Goal: Information Seeking & Learning: Learn about a topic

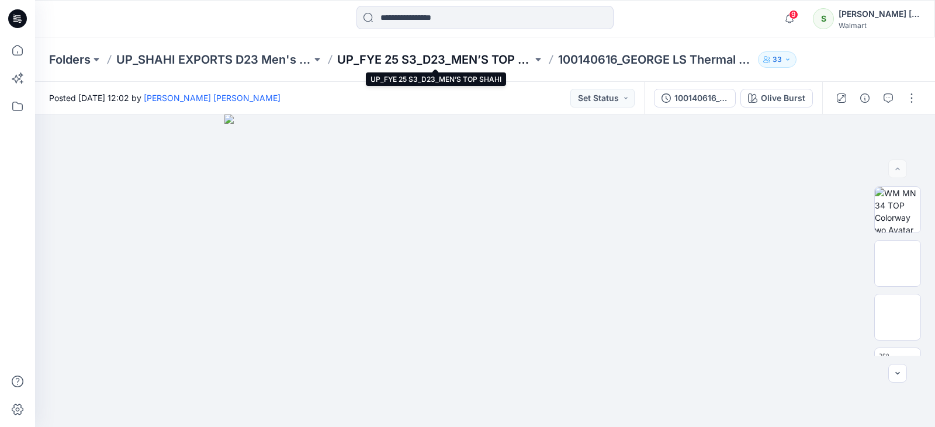
click at [397, 57] on p "UP_FYE 25 S3_D23_MEN’S TOP SHAHI" at bounding box center [434, 59] width 195 height 16
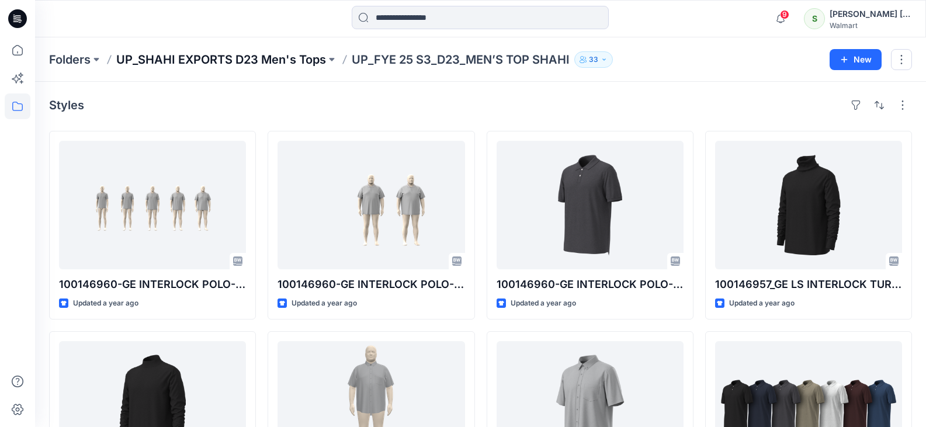
click at [304, 58] on p "UP_SHAHI EXPORTS D23 Men's Tops" at bounding box center [221, 59] width 210 height 16
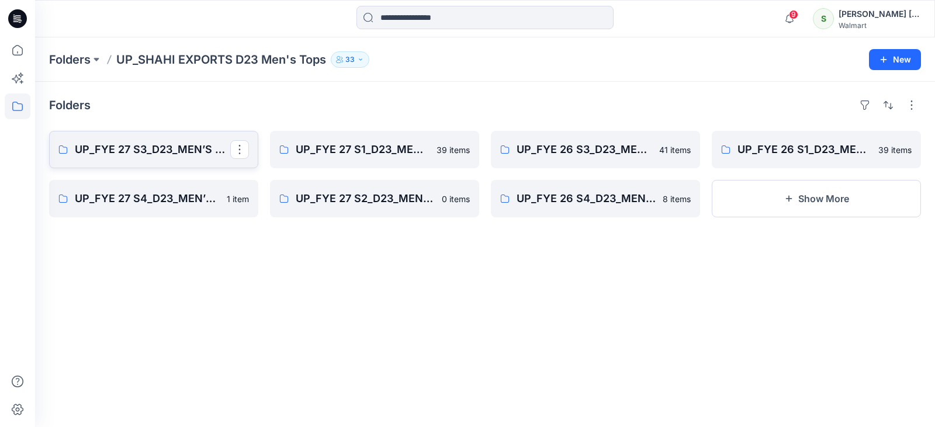
click at [181, 148] on p "UP_FYE 27 S3_D23_MEN’S TOP SHAHI" at bounding box center [152, 149] width 155 height 16
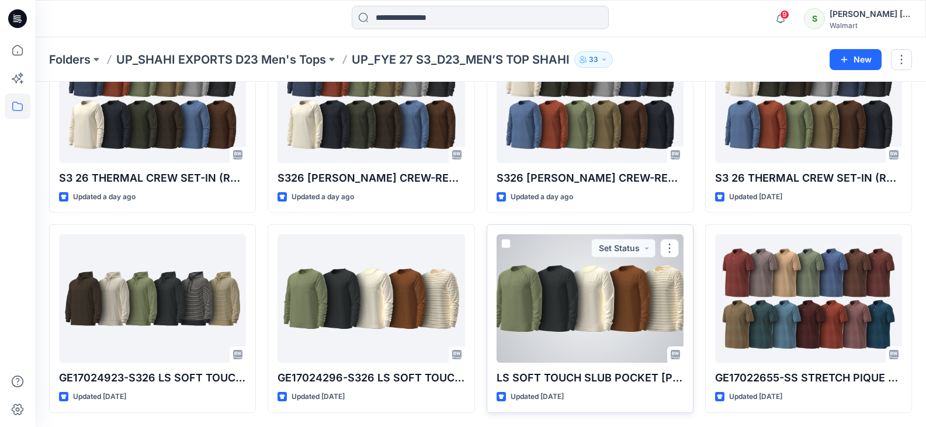
scroll to position [248, 0]
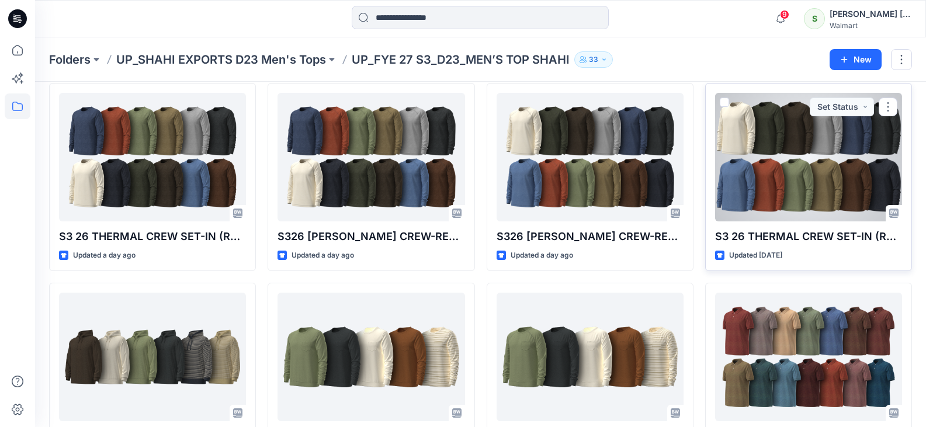
click at [796, 191] on div at bounding box center [808, 157] width 187 height 128
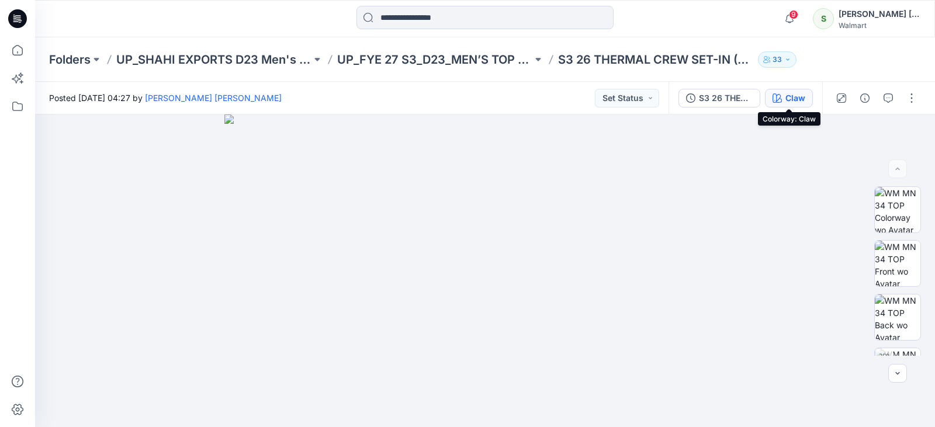
click at [802, 96] on div "Claw" at bounding box center [795, 98] width 20 height 13
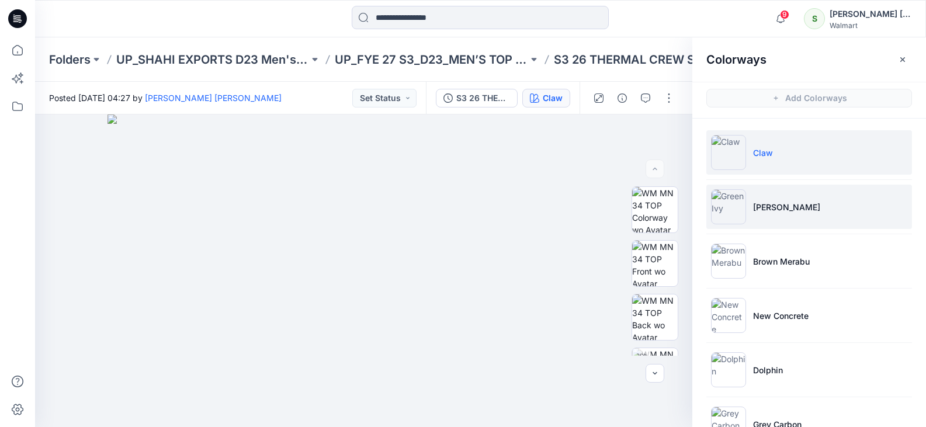
click at [790, 214] on li "[PERSON_NAME]" at bounding box center [809, 207] width 206 height 44
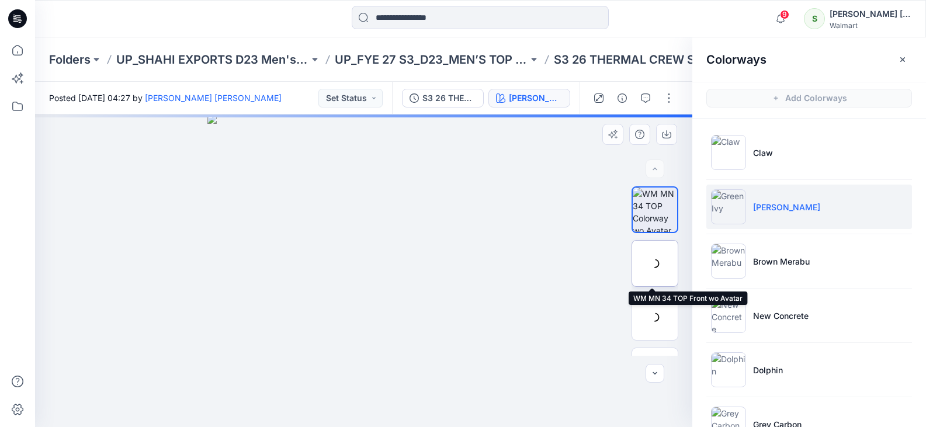
click at [649, 257] on div at bounding box center [654, 263] width 47 height 47
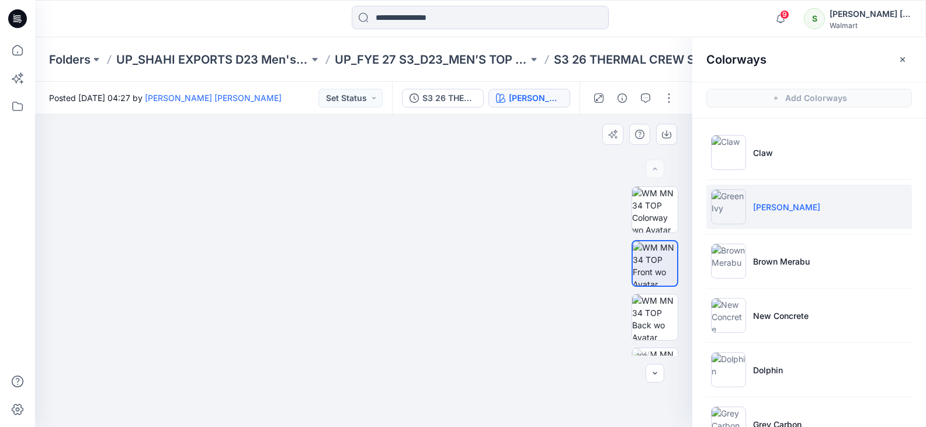
drag, startPoint x: 362, startPoint y: 205, endPoint x: 367, endPoint y: 230, distance: 25.1
click at [367, 230] on img at bounding box center [363, 255] width 423 height 343
click at [504, 61] on p "UP_FYE 27 S3_D23_MEN’S TOP SHAHI" at bounding box center [431, 59] width 193 height 16
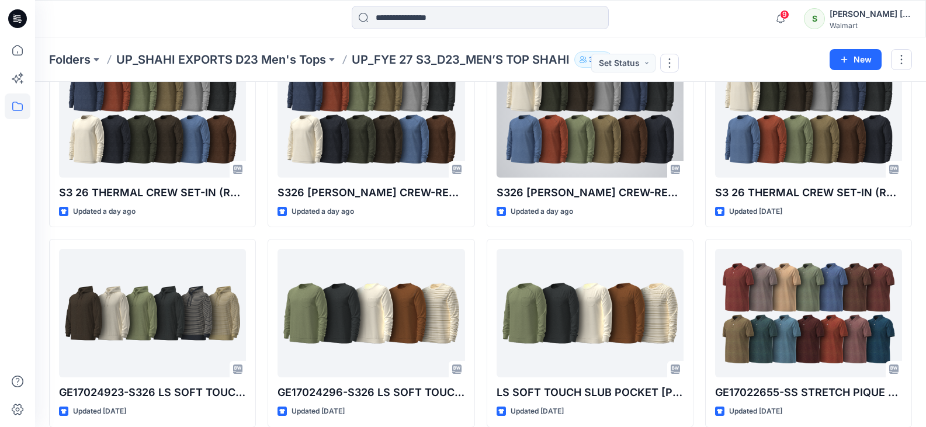
scroll to position [234, 0]
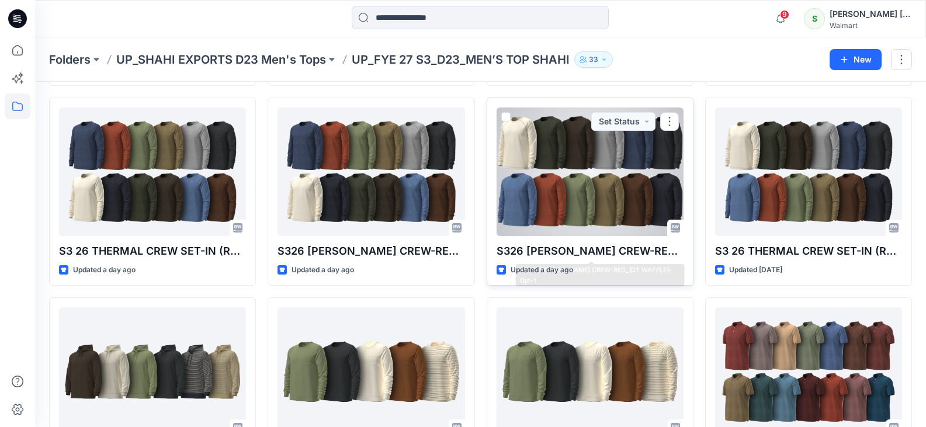
click at [613, 200] on div at bounding box center [589, 171] width 187 height 128
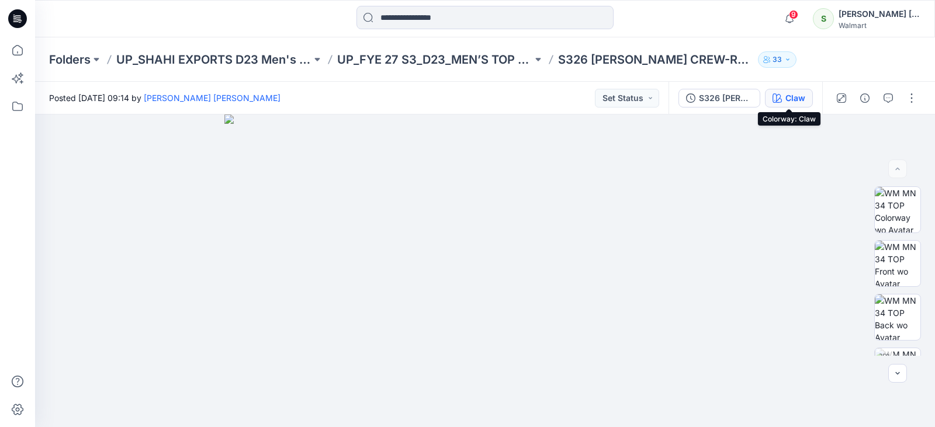
click at [792, 94] on div "Claw" at bounding box center [795, 98] width 20 height 13
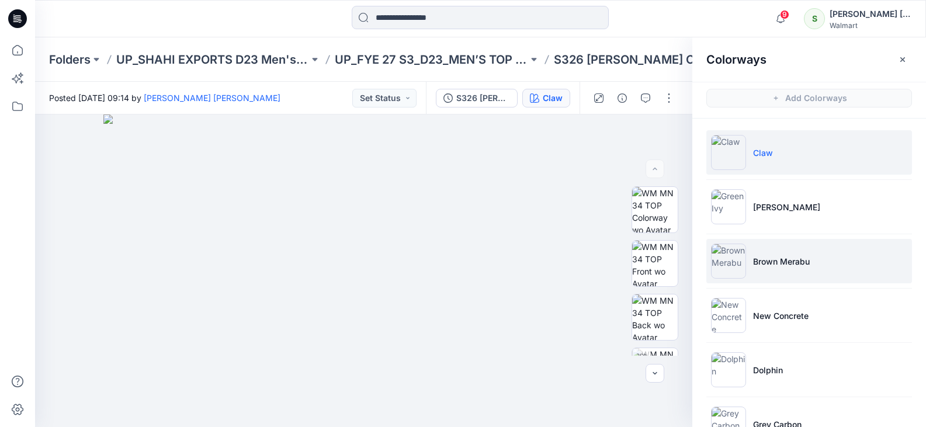
click at [774, 268] on li "Brown Merabu" at bounding box center [809, 261] width 206 height 44
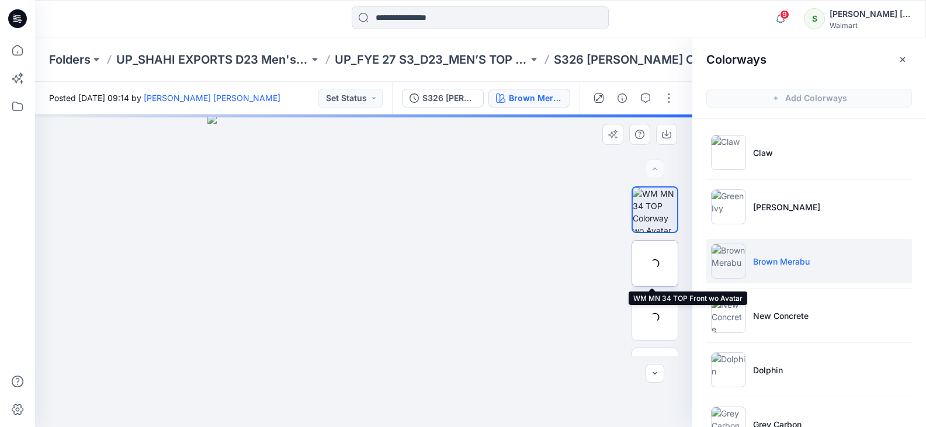
click at [0, 0] on img at bounding box center [0, 0] width 0 height 0
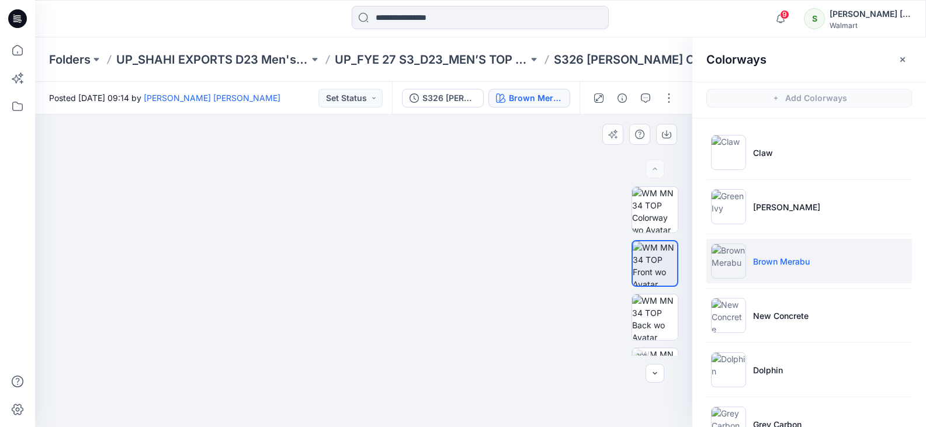
drag, startPoint x: 444, startPoint y: 221, endPoint x: 447, endPoint y: 238, distance: 17.7
click at [447, 238] on img at bounding box center [363, 257] width 401 height 339
click at [448, 243] on img at bounding box center [363, 256] width 423 height 341
click at [446, 239] on img at bounding box center [364, 251] width 446 height 351
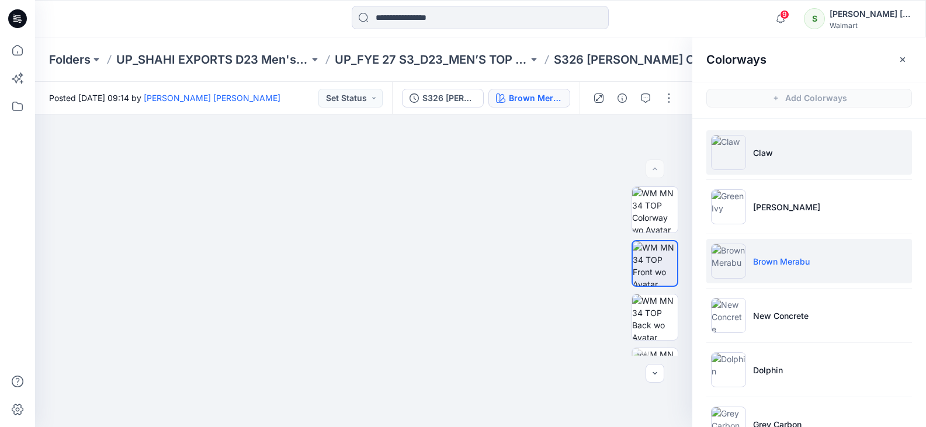
click at [818, 147] on li "Claw" at bounding box center [809, 152] width 206 height 44
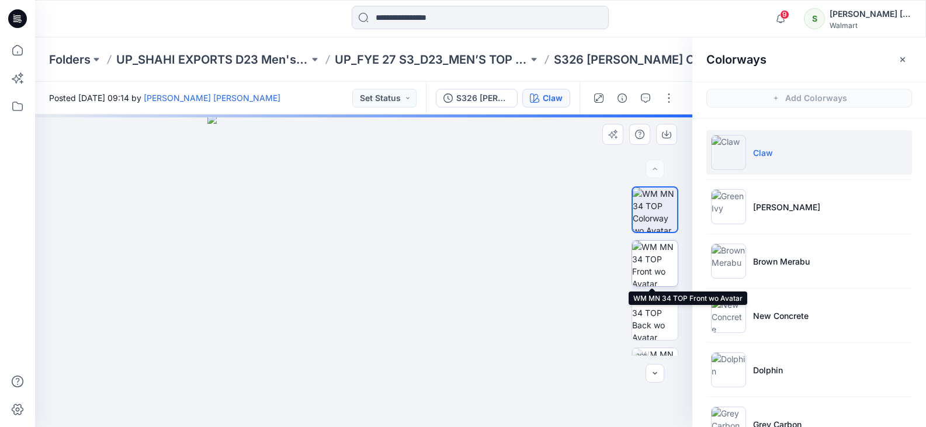
click at [654, 261] on img at bounding box center [655, 264] width 46 height 46
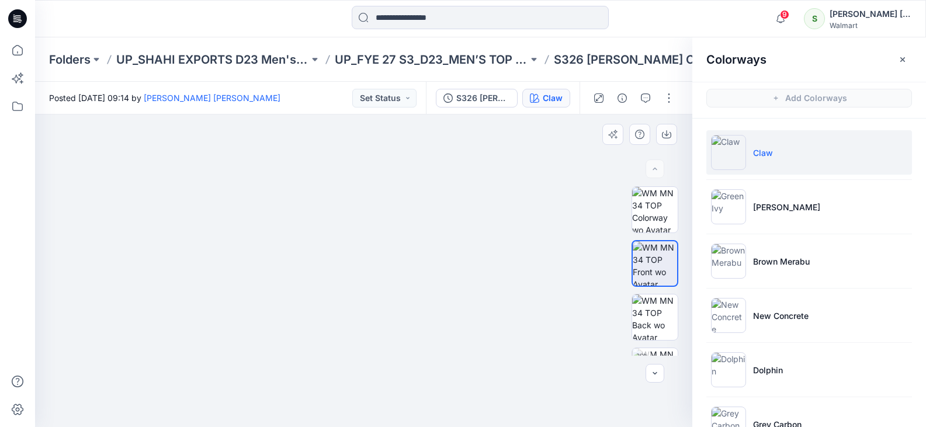
drag, startPoint x: 402, startPoint y: 213, endPoint x: 406, endPoint y: 224, distance: 11.6
click at [406, 224] on img at bounding box center [363, 250] width 401 height 353
drag, startPoint x: 406, startPoint y: 225, endPoint x: 409, endPoint y: 233, distance: 8.7
click at [409, 233] on img at bounding box center [364, 250] width 446 height 354
click at [496, 57] on p "UP_FYE 27 S3_D23_MEN’S TOP SHAHI" at bounding box center [431, 59] width 193 height 16
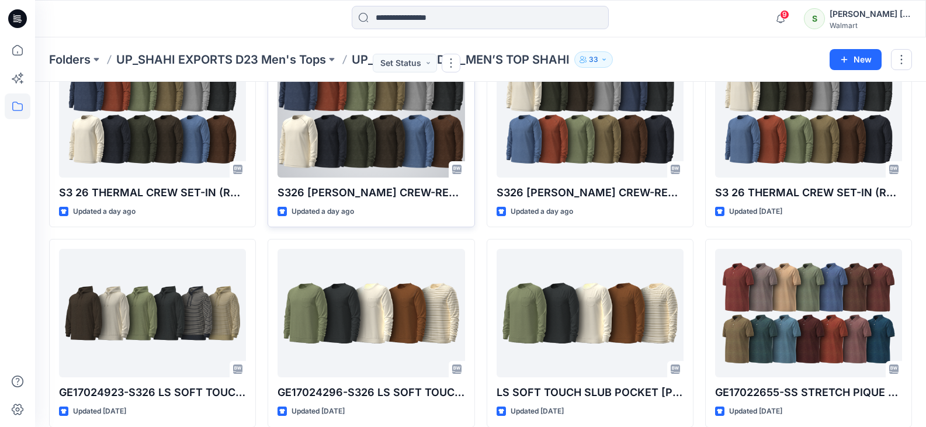
scroll to position [234, 0]
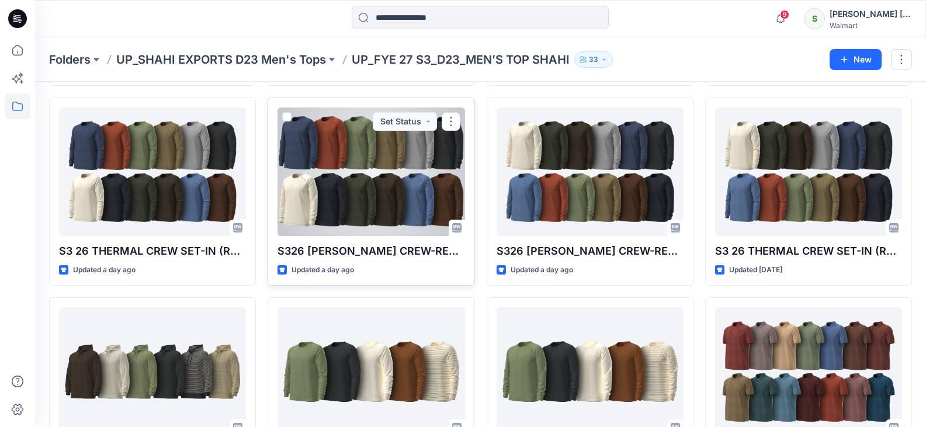
click at [397, 195] on div at bounding box center [370, 171] width 187 height 128
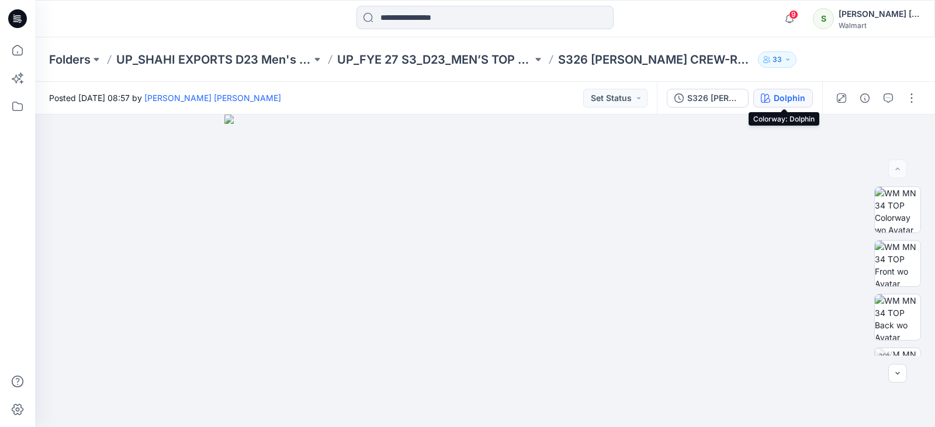
click at [786, 97] on div "Dolphin" at bounding box center [789, 98] width 32 height 13
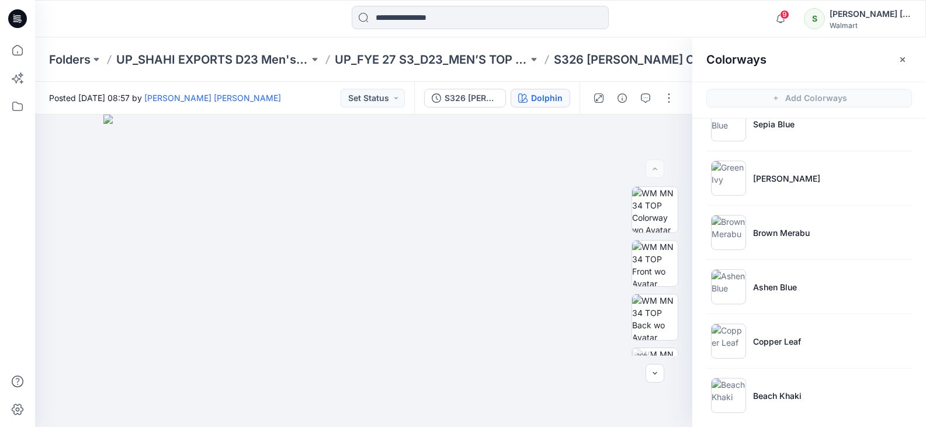
scroll to position [417, 0]
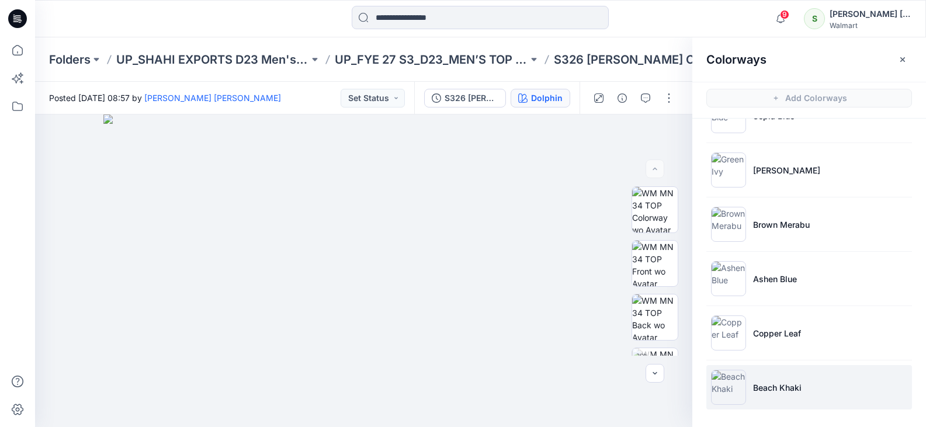
click at [793, 376] on li "Beach Khaki" at bounding box center [809, 387] width 206 height 44
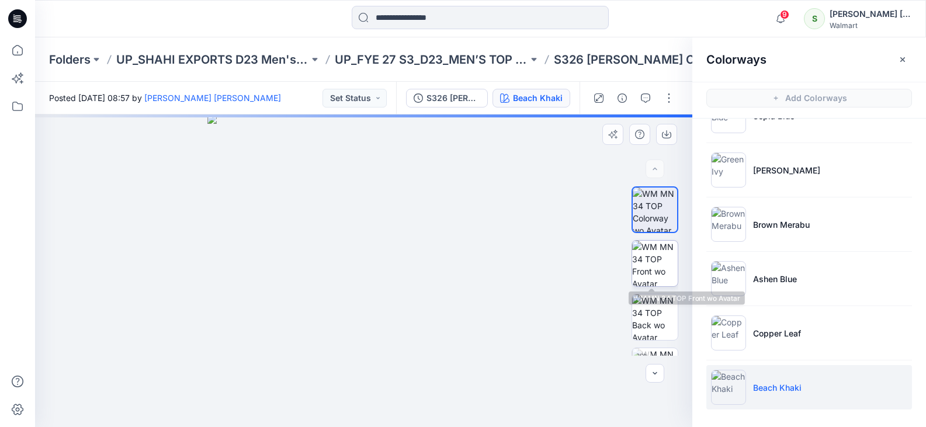
click at [653, 253] on img at bounding box center [655, 264] width 46 height 46
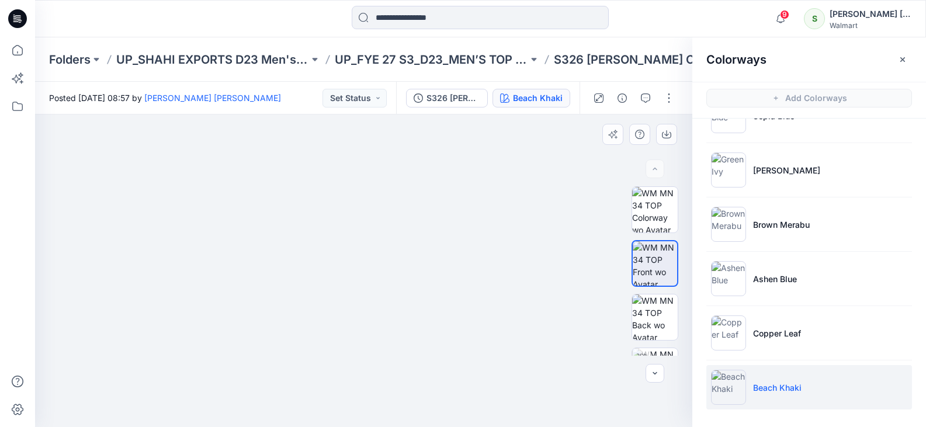
drag, startPoint x: 371, startPoint y: 204, endPoint x: 377, endPoint y: 225, distance: 21.7
click at [377, 225] on img at bounding box center [363, 259] width 401 height 336
click at [379, 221] on img at bounding box center [364, 251] width 446 height 352
click at [427, 55] on p "UP_FYE 27 S3_D23_MEN’S TOP SHAHI" at bounding box center [431, 59] width 193 height 16
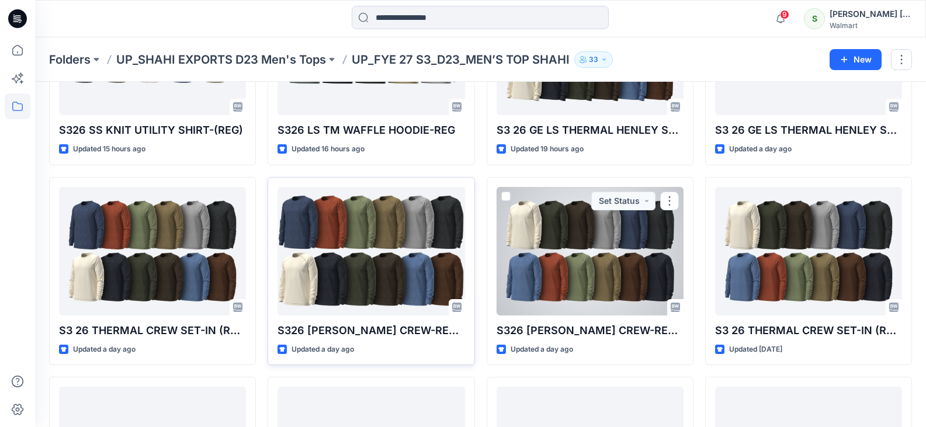
scroll to position [175, 0]
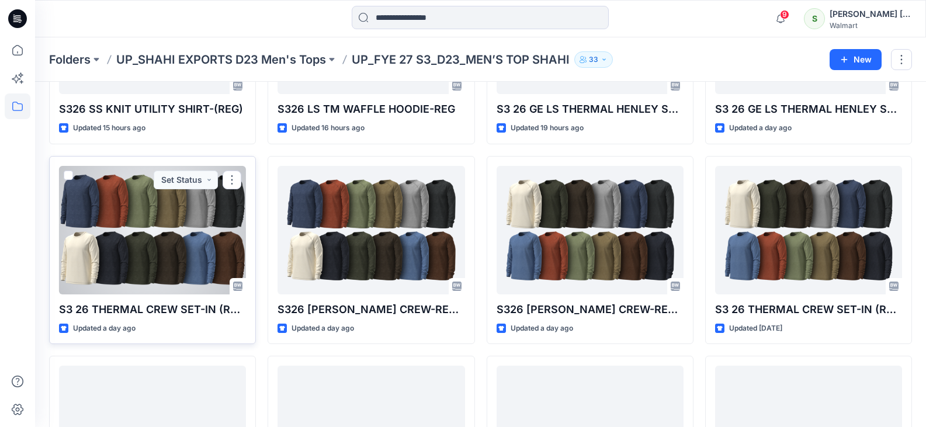
click at [161, 264] on div at bounding box center [152, 230] width 187 height 128
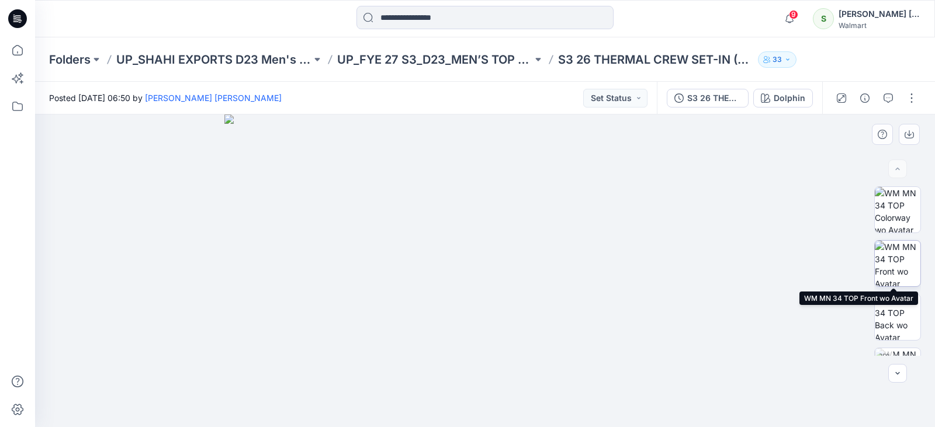
click at [896, 258] on img at bounding box center [897, 264] width 46 height 46
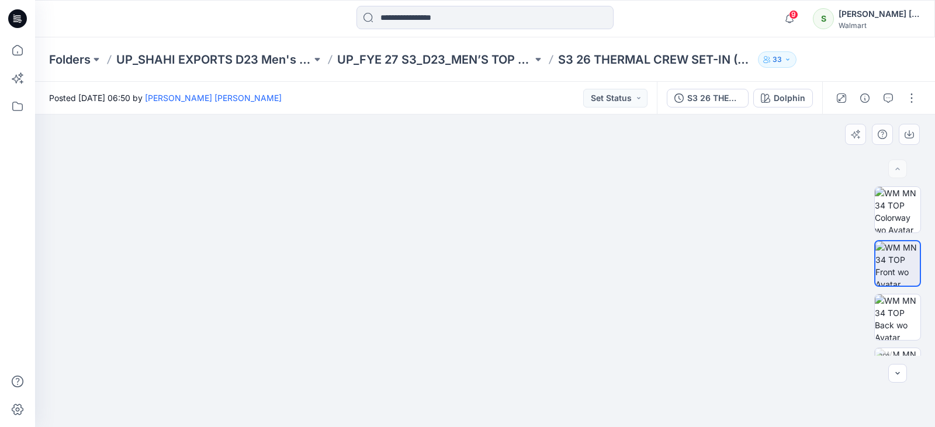
drag, startPoint x: 482, startPoint y: 218, endPoint x: 485, endPoint y: 235, distance: 17.2
click at [485, 235] on img at bounding box center [484, 255] width 401 height 343
click at [457, 56] on p "UP_FYE 27 S3_D23_MEN’S TOP SHAHI" at bounding box center [434, 59] width 195 height 16
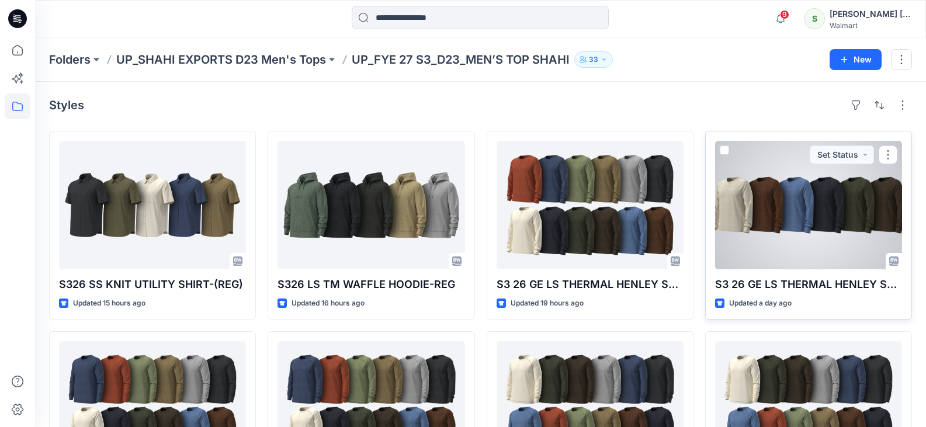
click at [812, 241] on div at bounding box center [808, 205] width 187 height 128
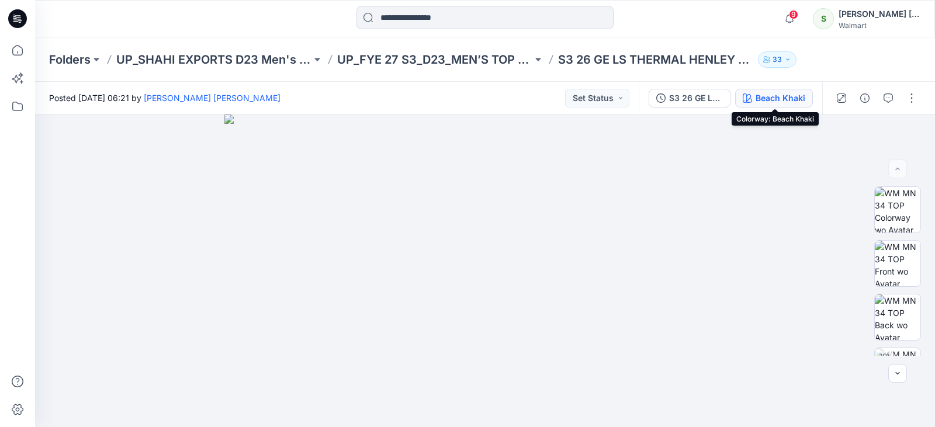
click at [797, 96] on div "Beach Khaki" at bounding box center [780, 98] width 50 height 13
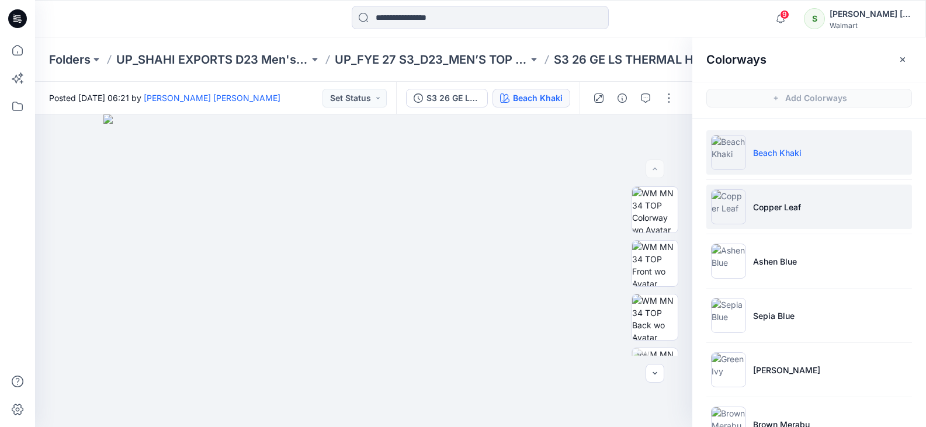
click at [786, 199] on li "Copper Leaf" at bounding box center [809, 207] width 206 height 44
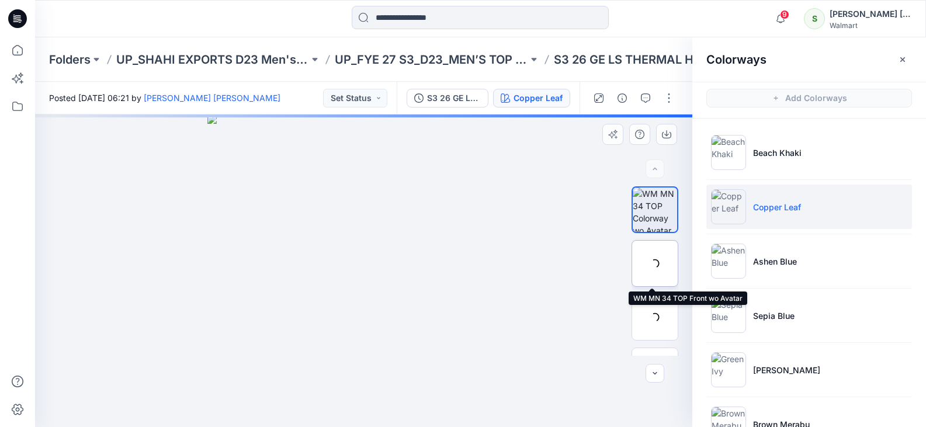
click at [661, 257] on div at bounding box center [654, 263] width 47 height 47
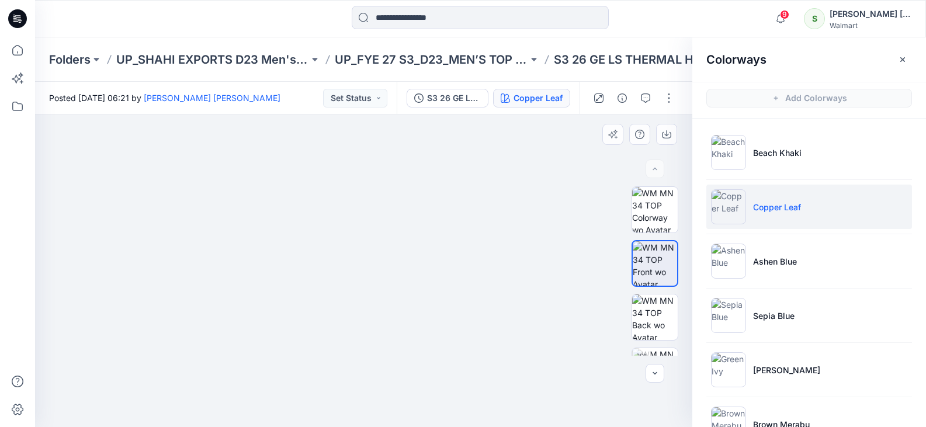
drag, startPoint x: 422, startPoint y: 236, endPoint x: 428, endPoint y: 255, distance: 19.6
click at [428, 255] on img at bounding box center [363, 253] width 423 height 347
click at [479, 57] on p "UP_FYE 27 S3_D23_MEN’S TOP SHAHI" at bounding box center [431, 59] width 193 height 16
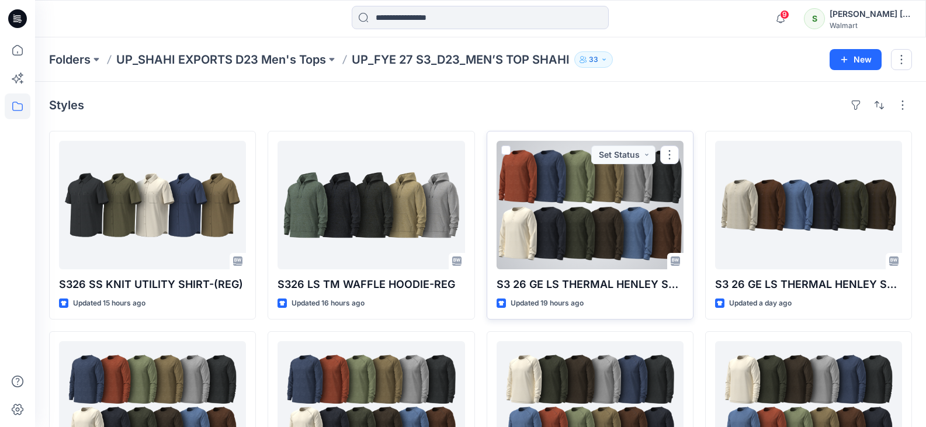
click at [566, 227] on div at bounding box center [589, 205] width 187 height 128
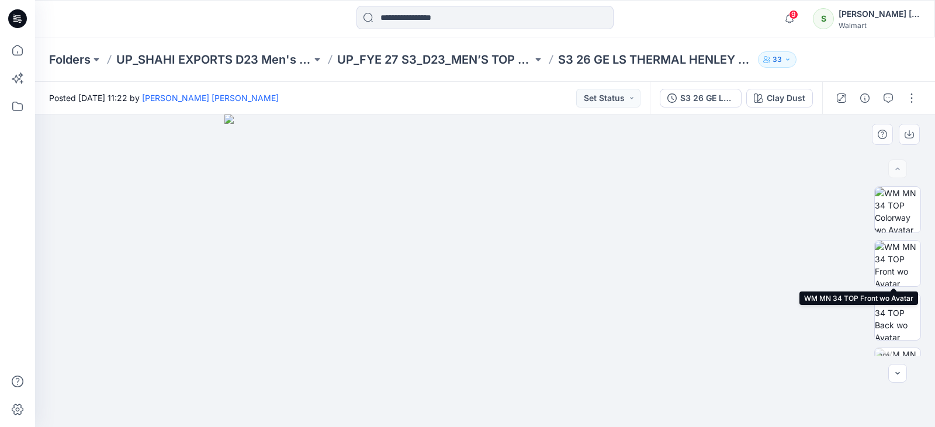
drag, startPoint x: 899, startPoint y: 261, endPoint x: 863, endPoint y: 255, distance: 37.3
click at [899, 261] on img at bounding box center [897, 264] width 46 height 46
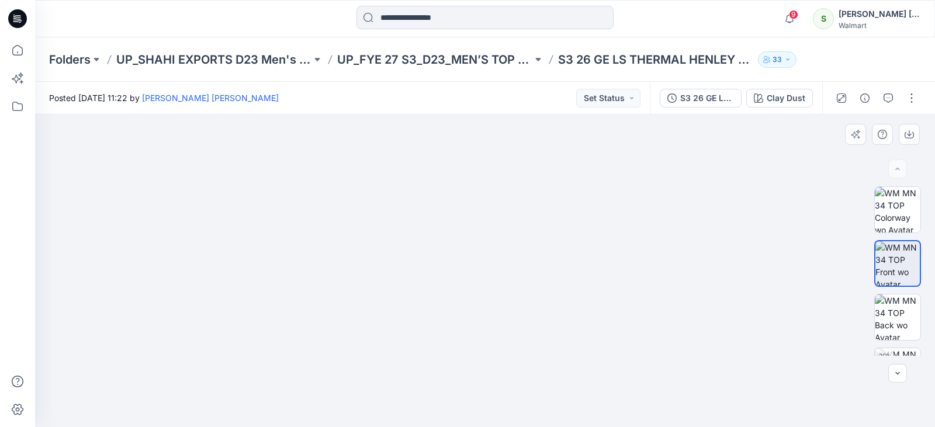
drag, startPoint x: 436, startPoint y: 207, endPoint x: 443, endPoint y: 232, distance: 26.1
click at [443, 232] on img at bounding box center [484, 255] width 423 height 343
click at [443, 230] on img at bounding box center [485, 251] width 446 height 352
click at [416, 59] on p "UP_FYE 27 S3_D23_MEN’S TOP SHAHI" at bounding box center [434, 59] width 195 height 16
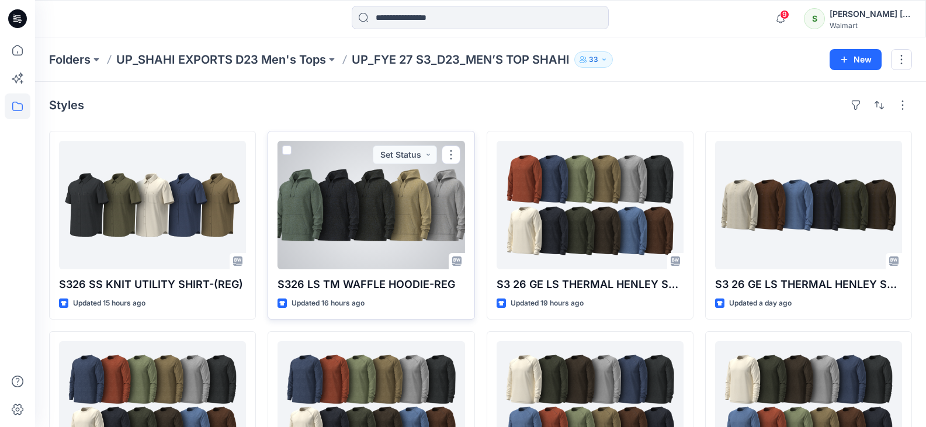
click at [338, 225] on div at bounding box center [370, 205] width 187 height 128
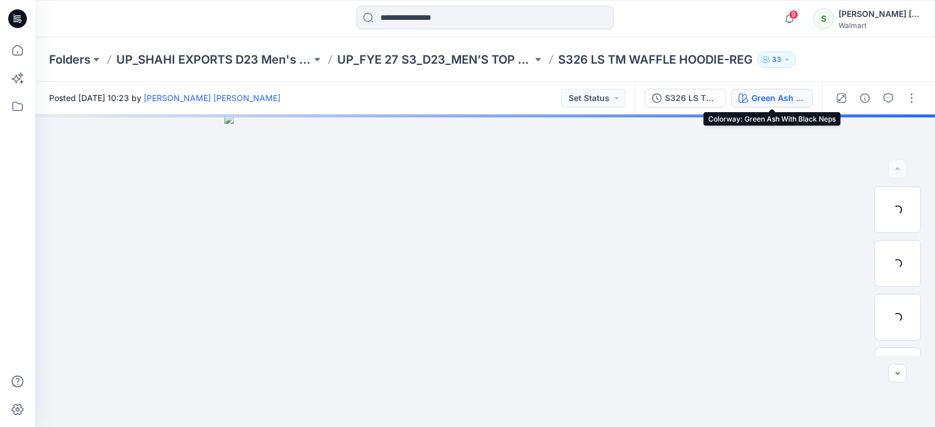
click at [773, 98] on div "Green Ash With Black Neps" at bounding box center [778, 98] width 54 height 13
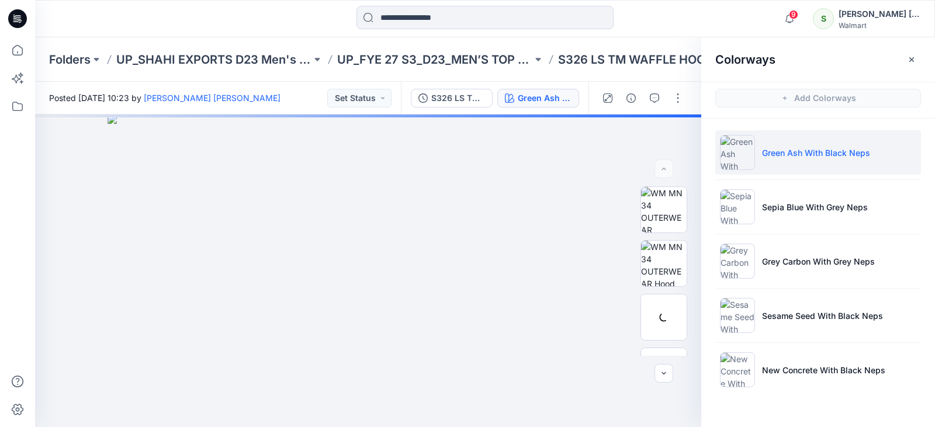
click at [798, 152] on p "Green Ash With Black Neps" at bounding box center [816, 153] width 108 height 12
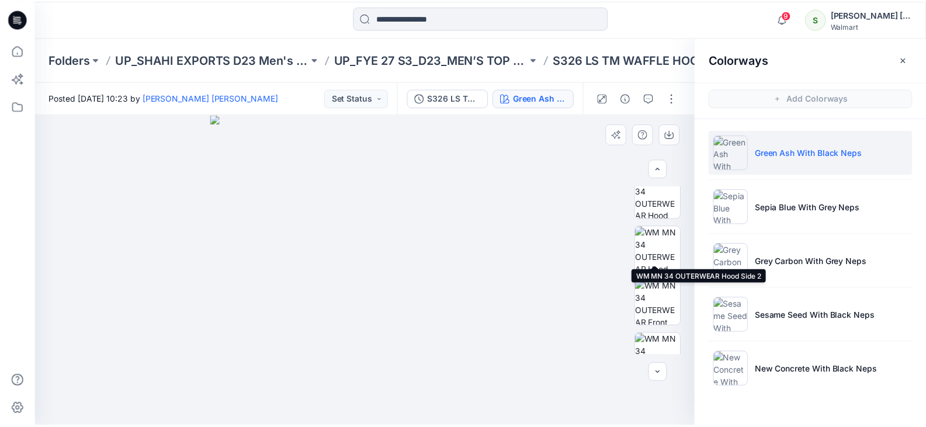
scroll to position [234, 0]
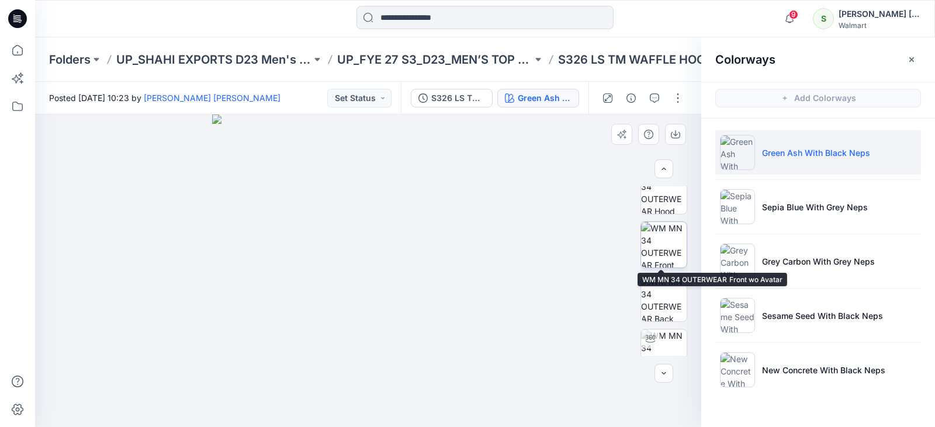
click at [661, 244] on img at bounding box center [664, 245] width 46 height 46
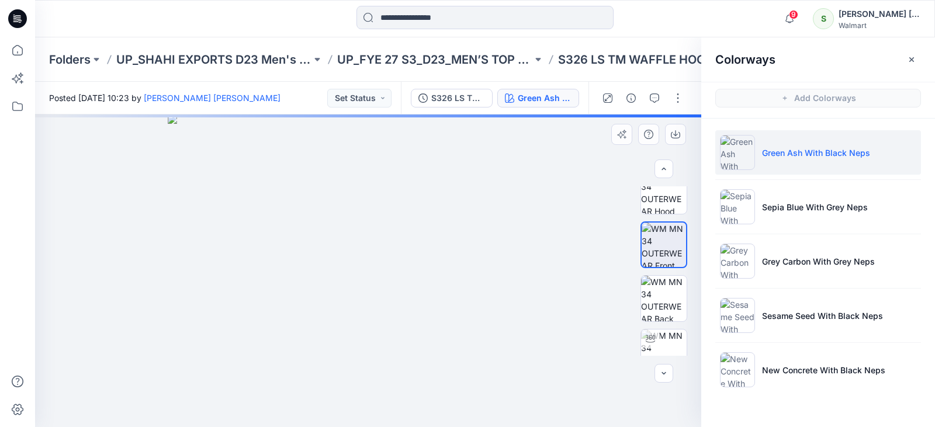
drag, startPoint x: 392, startPoint y: 209, endPoint x: 402, endPoint y: 255, distance: 47.2
click at [402, 255] on img at bounding box center [368, 270] width 401 height 312
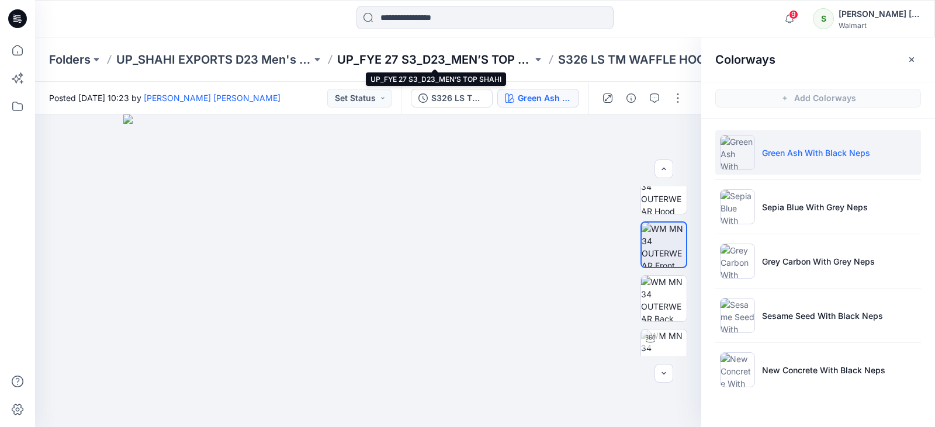
click at [471, 63] on p "UP_FYE 27 S3_D23_MEN’S TOP SHAHI" at bounding box center [434, 59] width 195 height 16
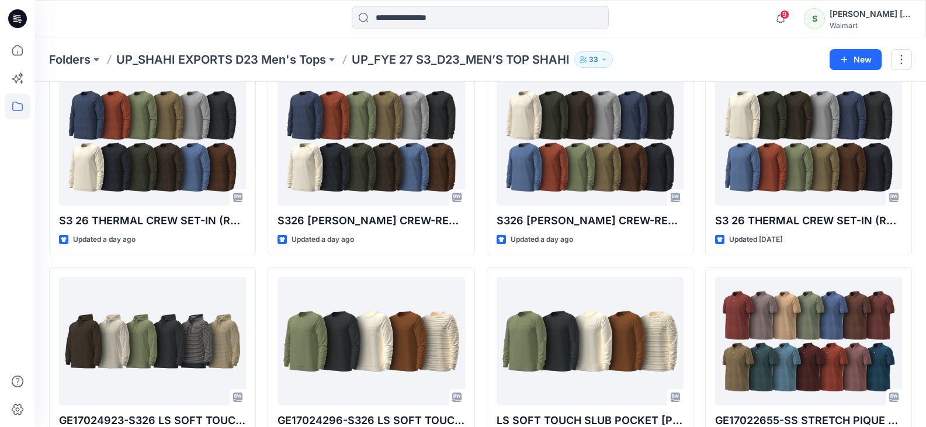
scroll to position [307, 0]
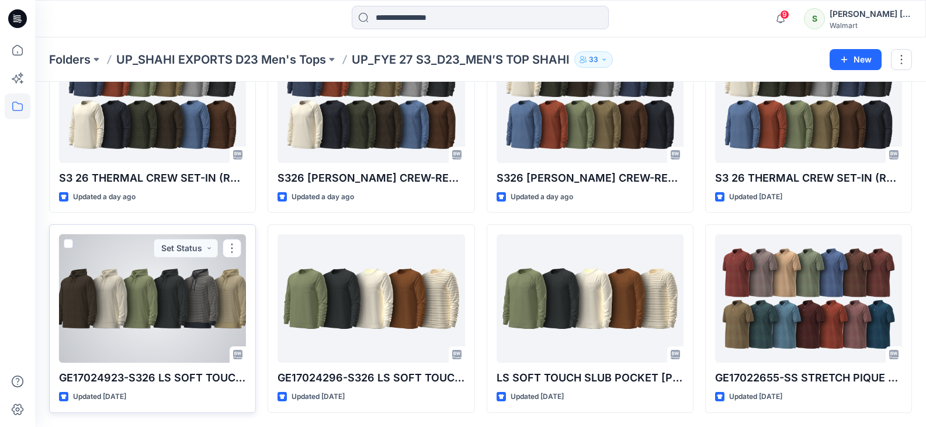
click at [152, 291] on div at bounding box center [152, 298] width 187 height 128
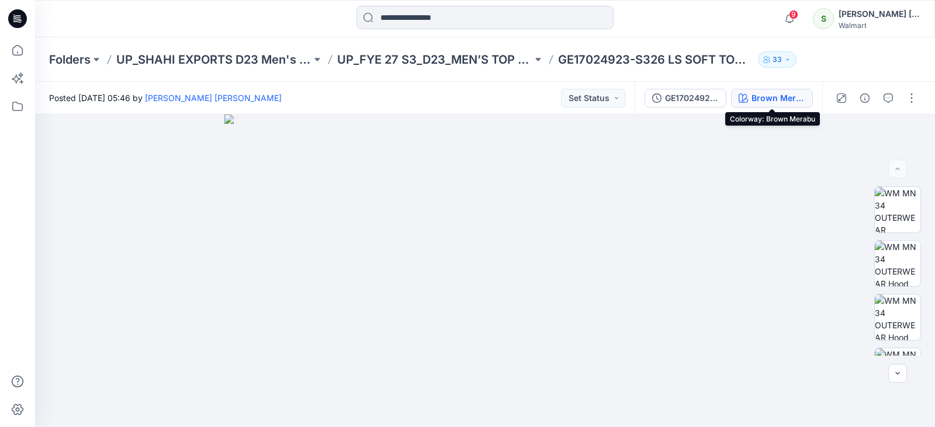
click at [777, 96] on div "Brown Merabu" at bounding box center [778, 98] width 54 height 13
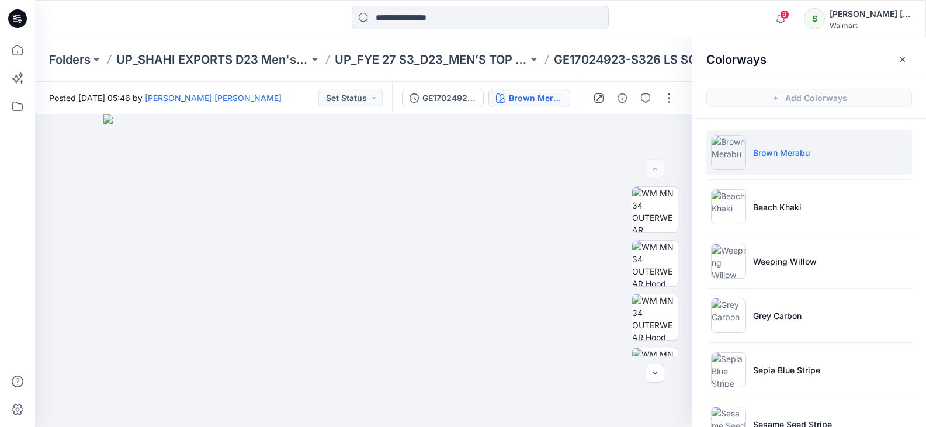
click at [793, 152] on p "Brown Merabu" at bounding box center [781, 153] width 57 height 12
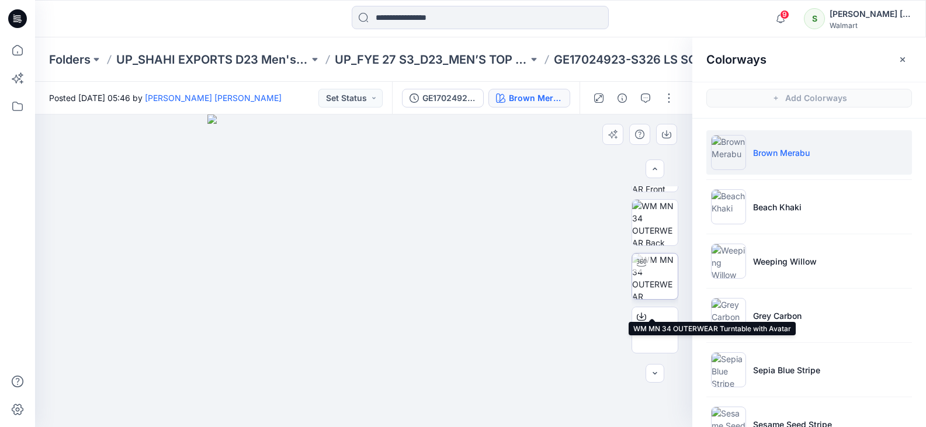
scroll to position [292, 0]
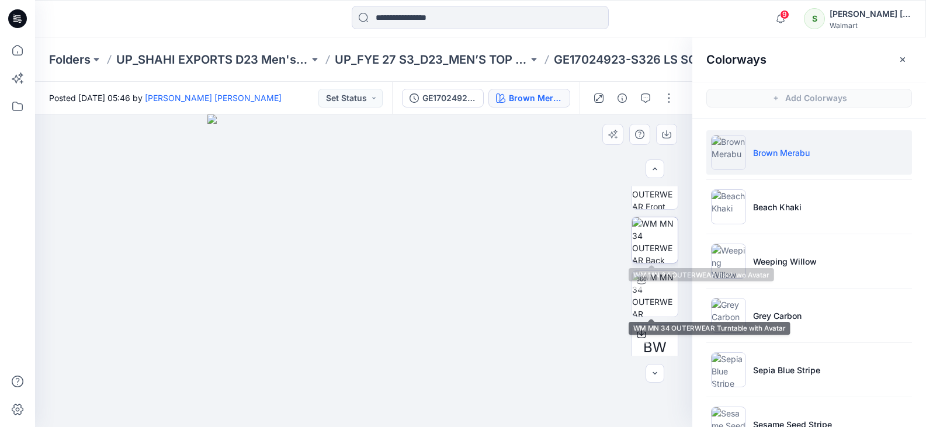
click at [649, 231] on img at bounding box center [655, 240] width 46 height 46
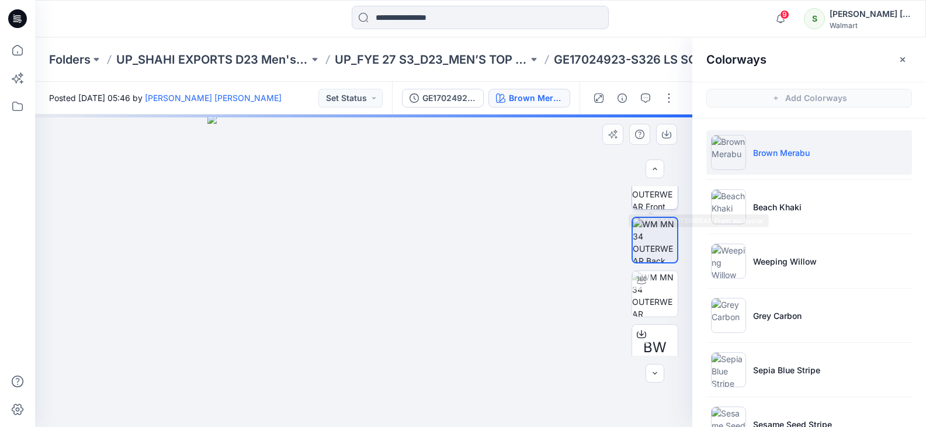
click at [649, 205] on img at bounding box center [655, 187] width 46 height 46
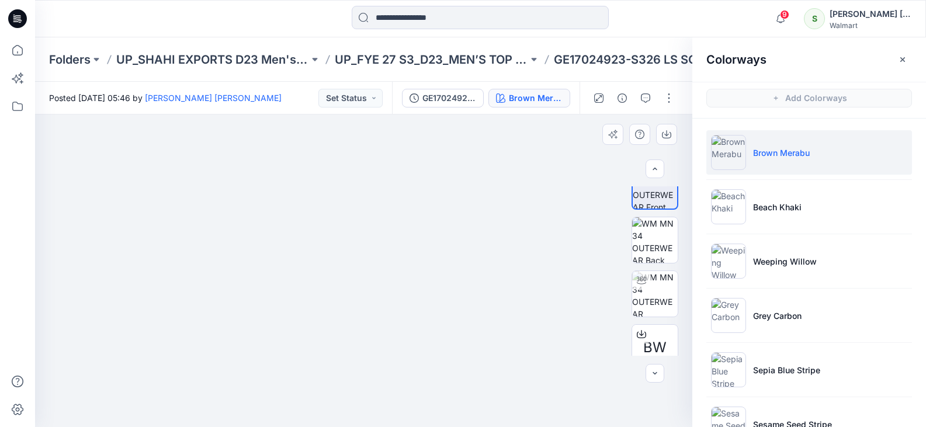
drag, startPoint x: 328, startPoint y: 243, endPoint x: 343, endPoint y: 297, distance: 55.8
click at [343, 297] on img at bounding box center [363, 255] width 401 height 344
drag, startPoint x: 345, startPoint y: 296, endPoint x: 345, endPoint y: 281, distance: 15.2
click at [345, 281] on img at bounding box center [364, 263] width 490 height 328
click at [488, 56] on p "UP_FYE 27 S3_D23_MEN’S TOP SHAHI" at bounding box center [431, 59] width 193 height 16
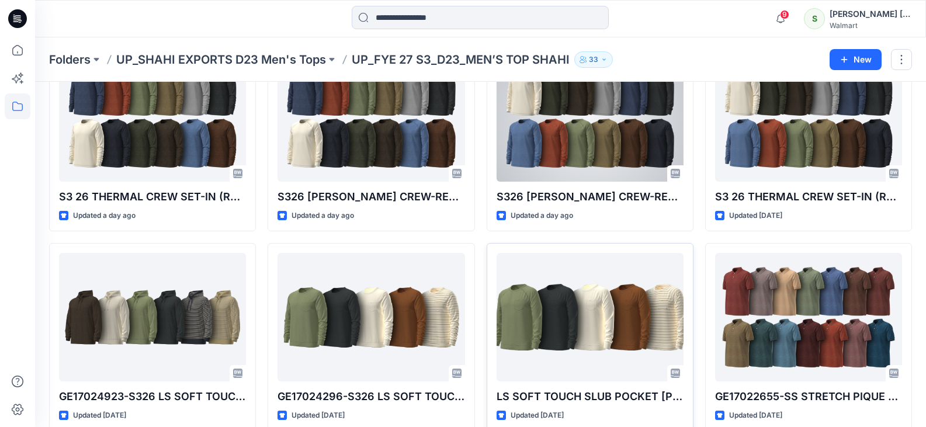
scroll to position [307, 0]
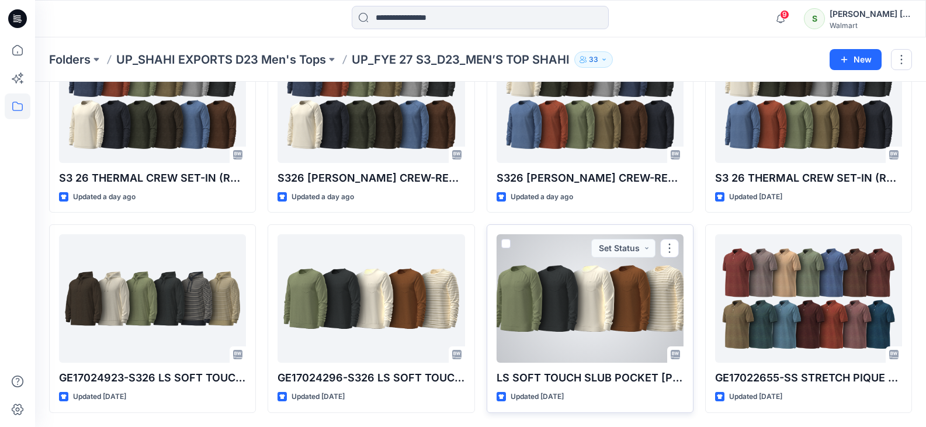
click at [575, 298] on div at bounding box center [589, 298] width 187 height 128
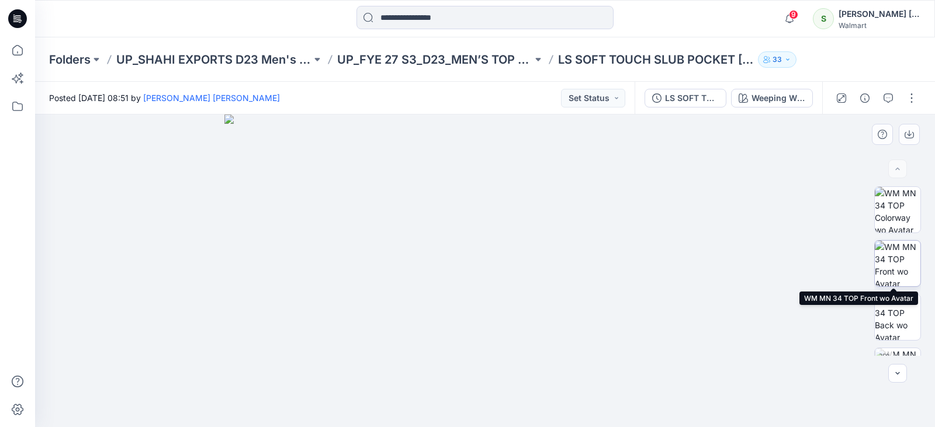
click at [892, 261] on img at bounding box center [897, 264] width 46 height 46
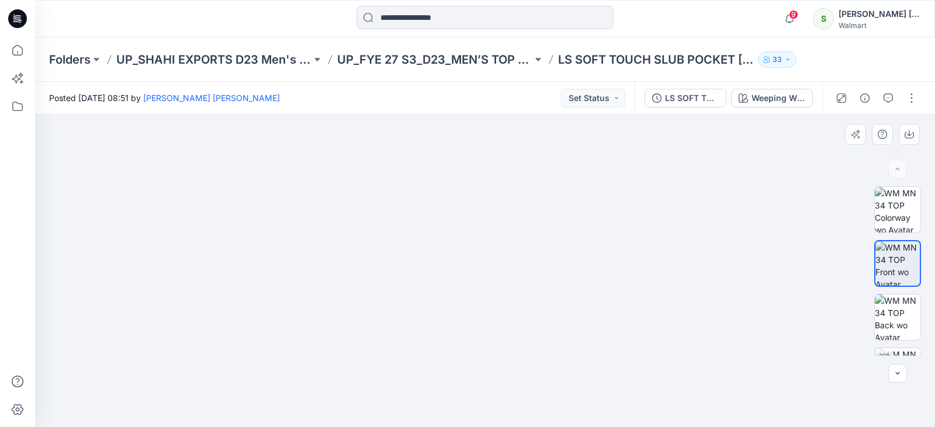
drag, startPoint x: 460, startPoint y: 221, endPoint x: 467, endPoint y: 253, distance: 33.5
click at [467, 253] on img at bounding box center [484, 259] width 423 height 335
click at [409, 58] on p "UP_FYE 27 S3_D23_MEN’S TOP SHAHI" at bounding box center [434, 59] width 195 height 16
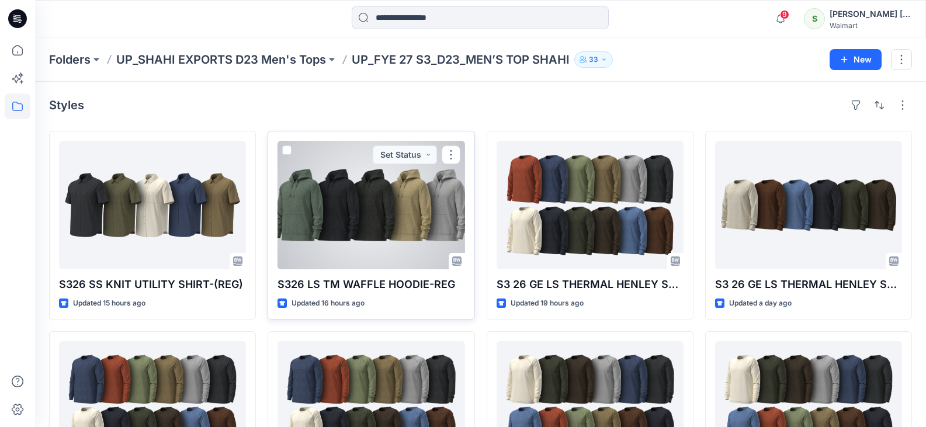
click at [383, 190] on div at bounding box center [370, 205] width 187 height 128
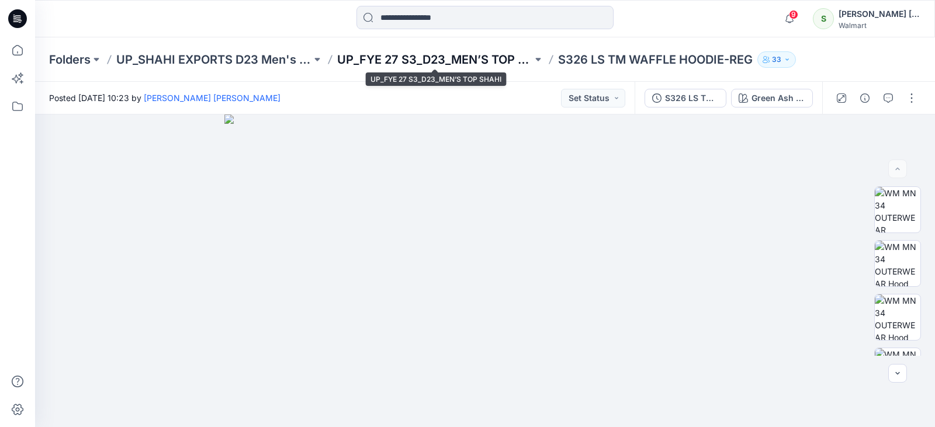
click at [429, 59] on p "UP_FYE 27 S3_D23_MEN’S TOP SHAHI" at bounding box center [434, 59] width 195 height 16
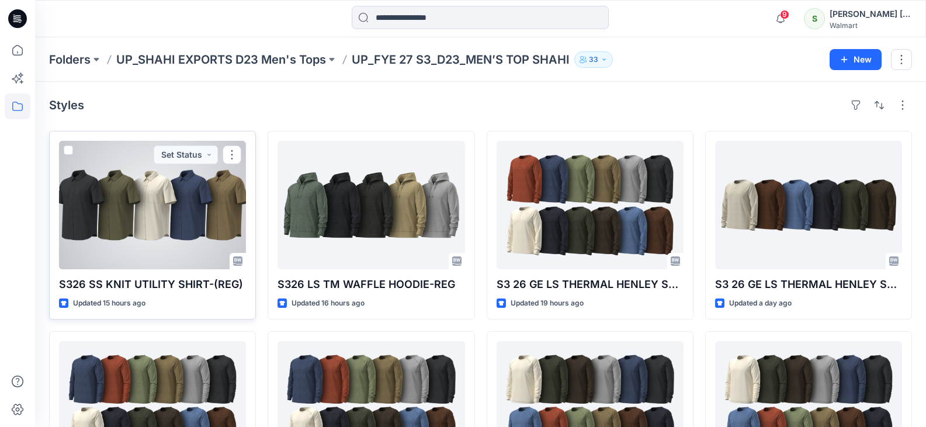
click at [168, 225] on div at bounding box center [152, 205] width 187 height 128
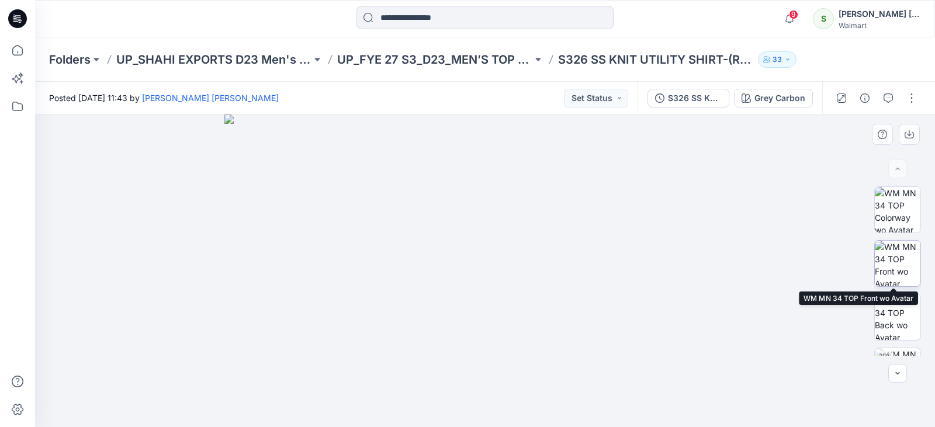
click at [888, 246] on img at bounding box center [897, 264] width 46 height 46
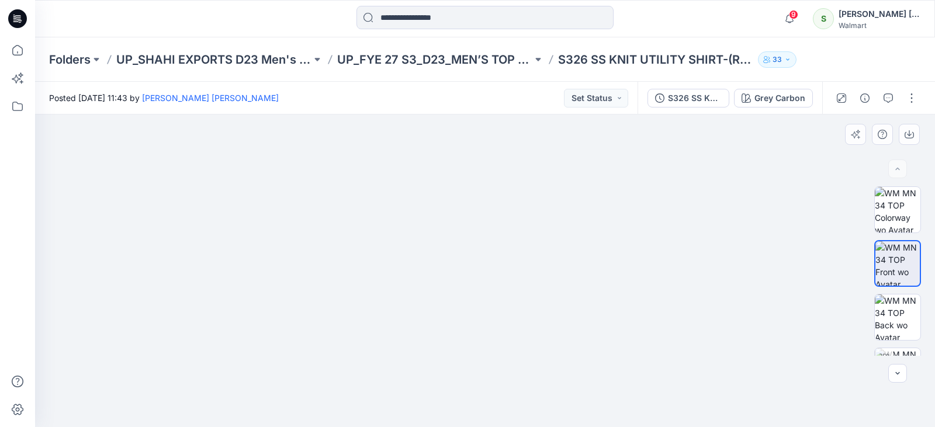
drag, startPoint x: 487, startPoint y: 188, endPoint x: 487, endPoint y: 217, distance: 29.2
click at [487, 217] on img at bounding box center [484, 263] width 401 height 327
